Goal: Information Seeking & Learning: Learn about a topic

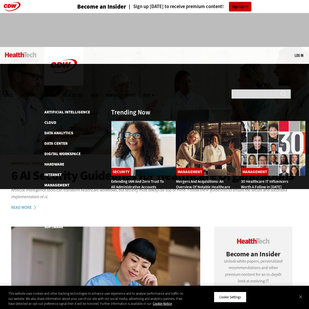
click at [13, 93] on span "Topics" at bounding box center [7, 95] width 9 height 4
click at [64, 203] on link "Patient-Centered Care" at bounding box center [65, 205] width 43 height 5
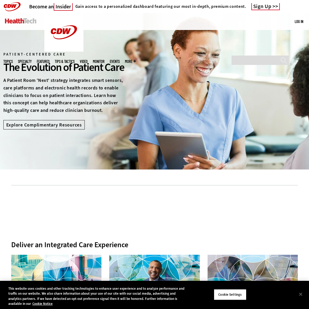
click at [13, 59] on span "Topics" at bounding box center [7, 61] width 9 height 4
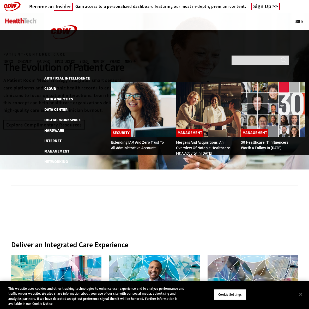
click at [64, 76] on link "Artificial Intelligence" at bounding box center [67, 78] width 46 height 5
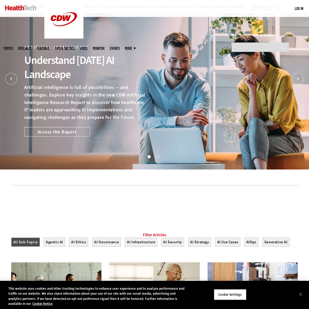
scroll to position [156, 0]
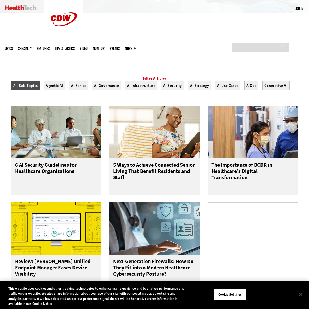
click at [194, 90] on button "AI Strategy" at bounding box center [199, 85] width 23 height 9
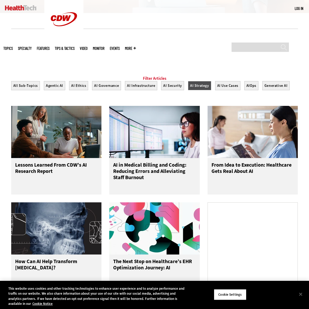
click at [128, 179] on h3 "AI in Medical Billing and Coding: Reducing Errors and Alleviating Staff Burnout" at bounding box center [154, 172] width 83 height 21
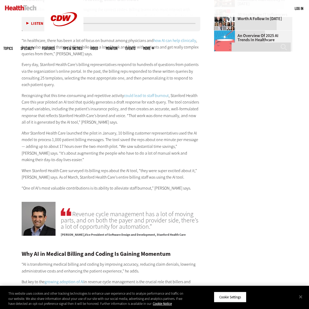
scroll to position [781, 0]
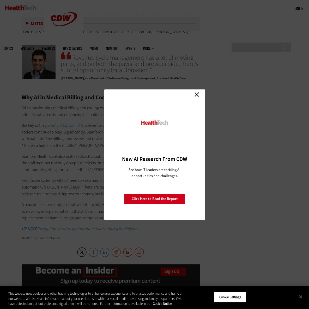
click at [194, 94] on link "Close" at bounding box center [197, 95] width 8 height 8
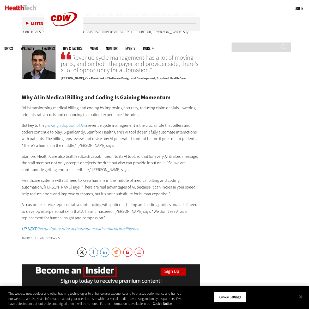
scroll to position [938, 0]
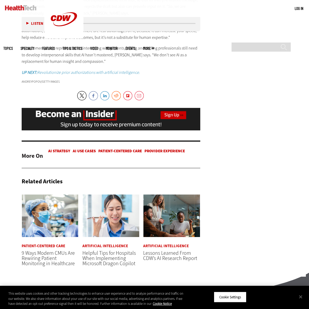
click at [160, 248] on link "Artificial Intelligence" at bounding box center [166, 246] width 46 height 4
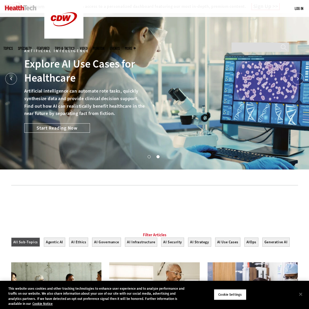
scroll to position [156, 0]
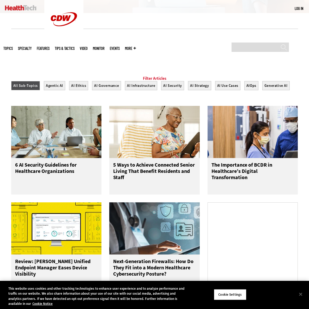
click at [192, 89] on button "AI Strategy" at bounding box center [199, 85] width 23 height 9
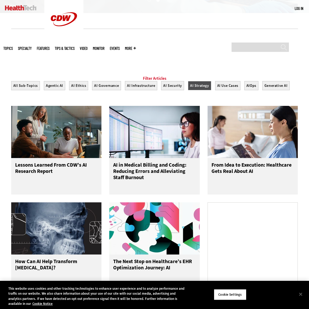
click at [32, 139] on img at bounding box center [56, 132] width 90 height 52
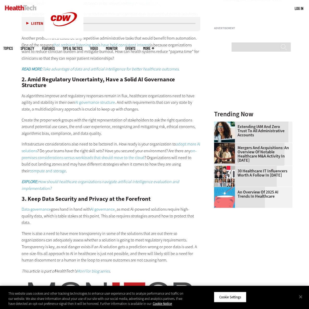
scroll to position [625, 0]
